Goal: Transaction & Acquisition: Purchase product/service

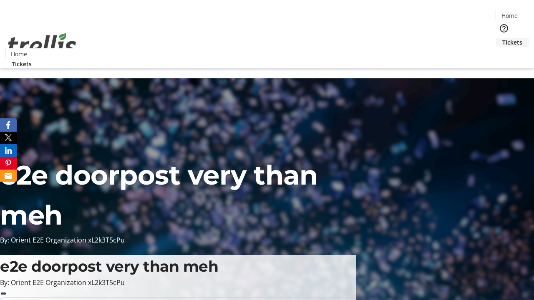
click at [502, 38] on span "Tickets" at bounding box center [512, 42] width 20 height 9
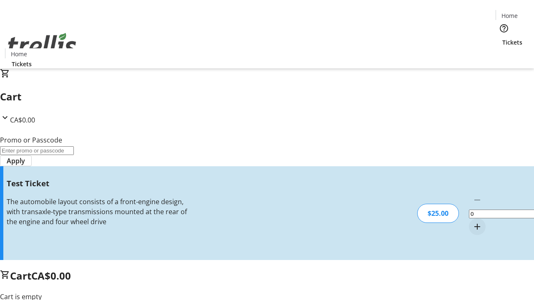
click at [472, 222] on mat-icon "Increment by one" at bounding box center [477, 227] width 10 height 10
type input "1"
